Goal: Navigation & Orientation: Find specific page/section

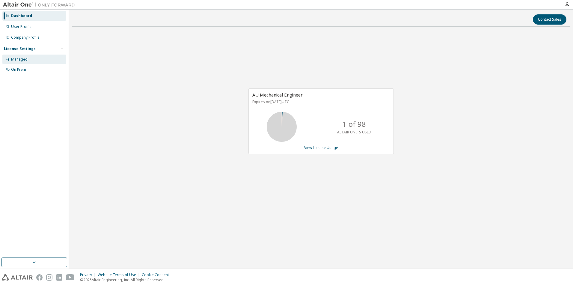
click at [20, 57] on div "Managed" at bounding box center [19, 59] width 16 height 5
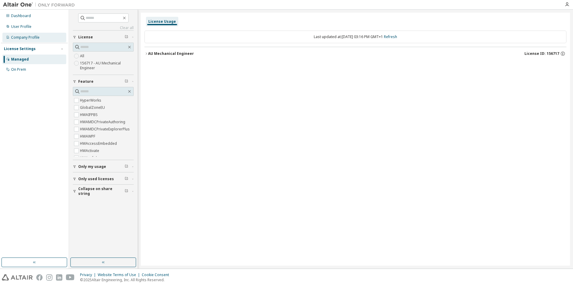
click at [24, 35] on div "Company Profile" at bounding box center [25, 37] width 28 height 5
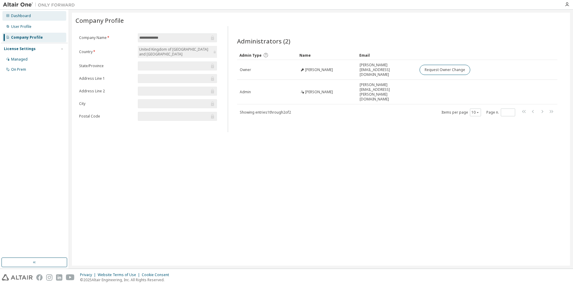
click at [33, 16] on div "Dashboard" at bounding box center [34, 16] width 64 height 10
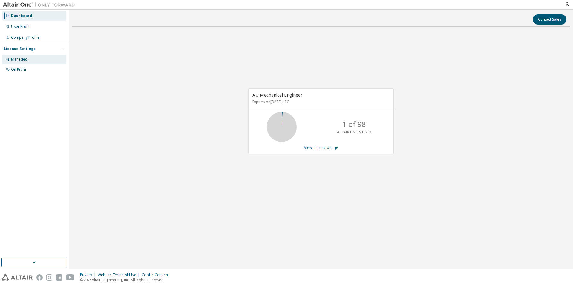
click at [36, 60] on div "Managed" at bounding box center [34, 60] width 64 height 10
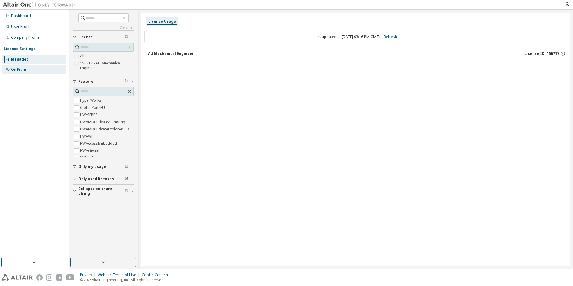
click at [23, 71] on div "On Prem" at bounding box center [18, 69] width 15 height 5
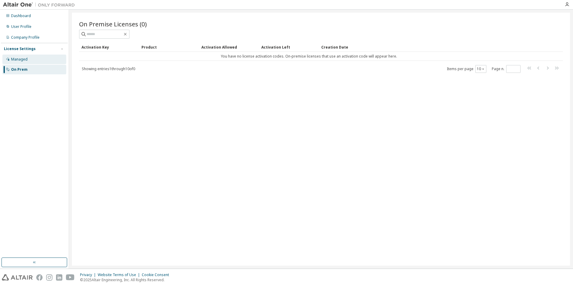
click at [44, 63] on div "Managed" at bounding box center [34, 60] width 64 height 10
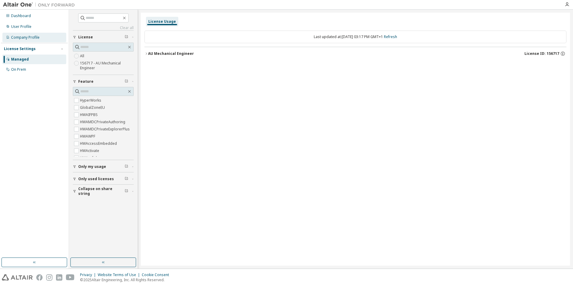
click at [24, 38] on div "Company Profile" at bounding box center [25, 37] width 28 height 5
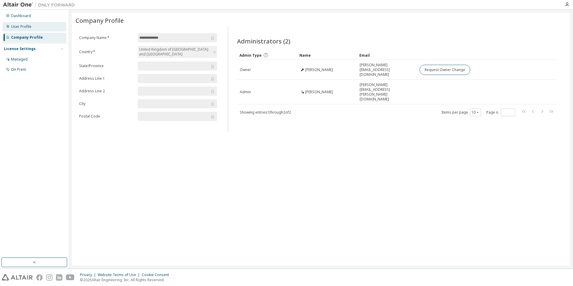
click at [33, 25] on div "User Profile" at bounding box center [34, 27] width 64 height 10
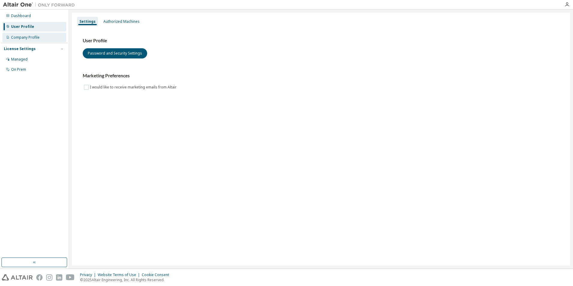
click at [32, 37] on div "Company Profile" at bounding box center [25, 37] width 28 height 5
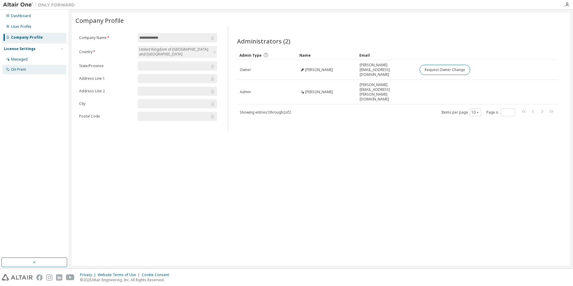
click at [38, 68] on div "On Prem" at bounding box center [34, 70] width 64 height 10
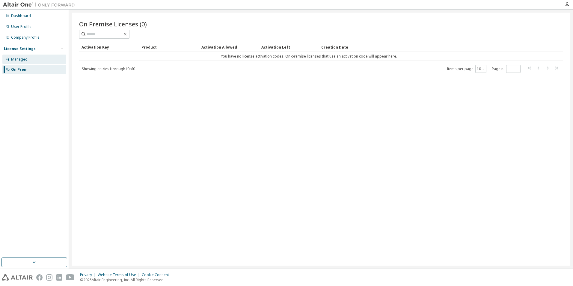
click at [39, 61] on div "Managed" at bounding box center [34, 60] width 64 height 10
